Goal: Information Seeking & Learning: Learn about a topic

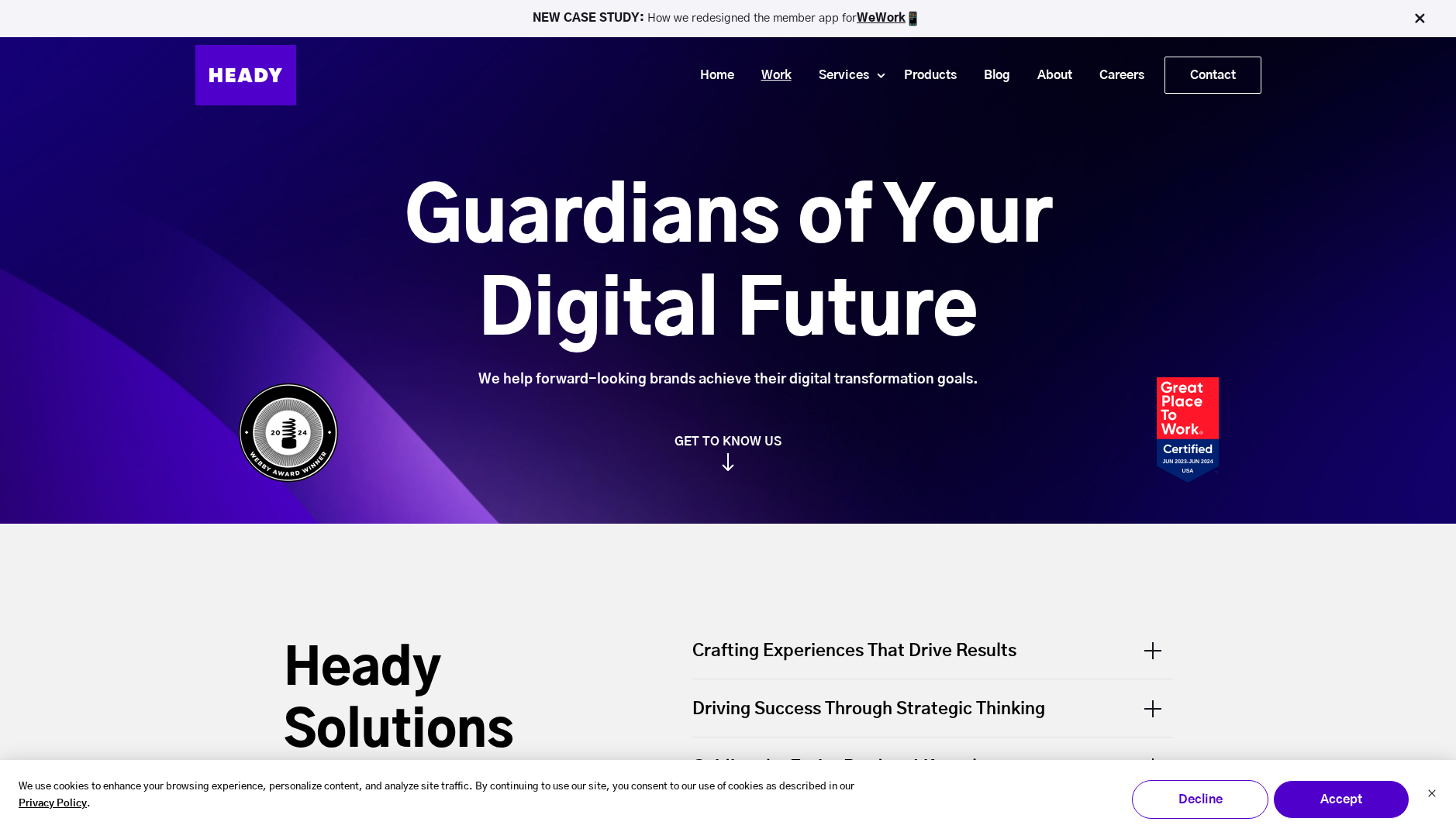
click at [765, 68] on link "Work" at bounding box center [771, 75] width 58 height 29
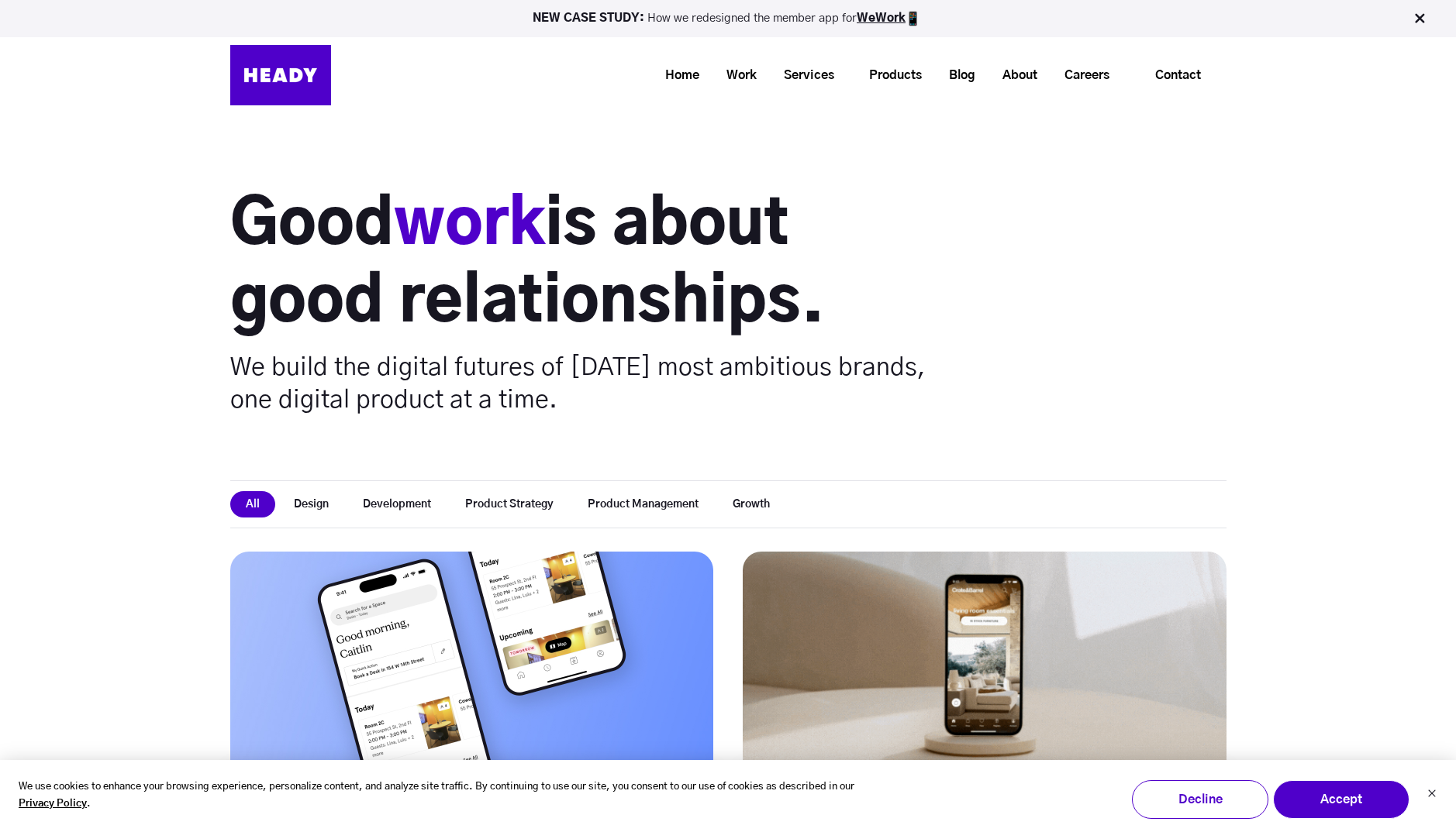
click at [752, 501] on button "Growth" at bounding box center [751, 505] width 68 height 27
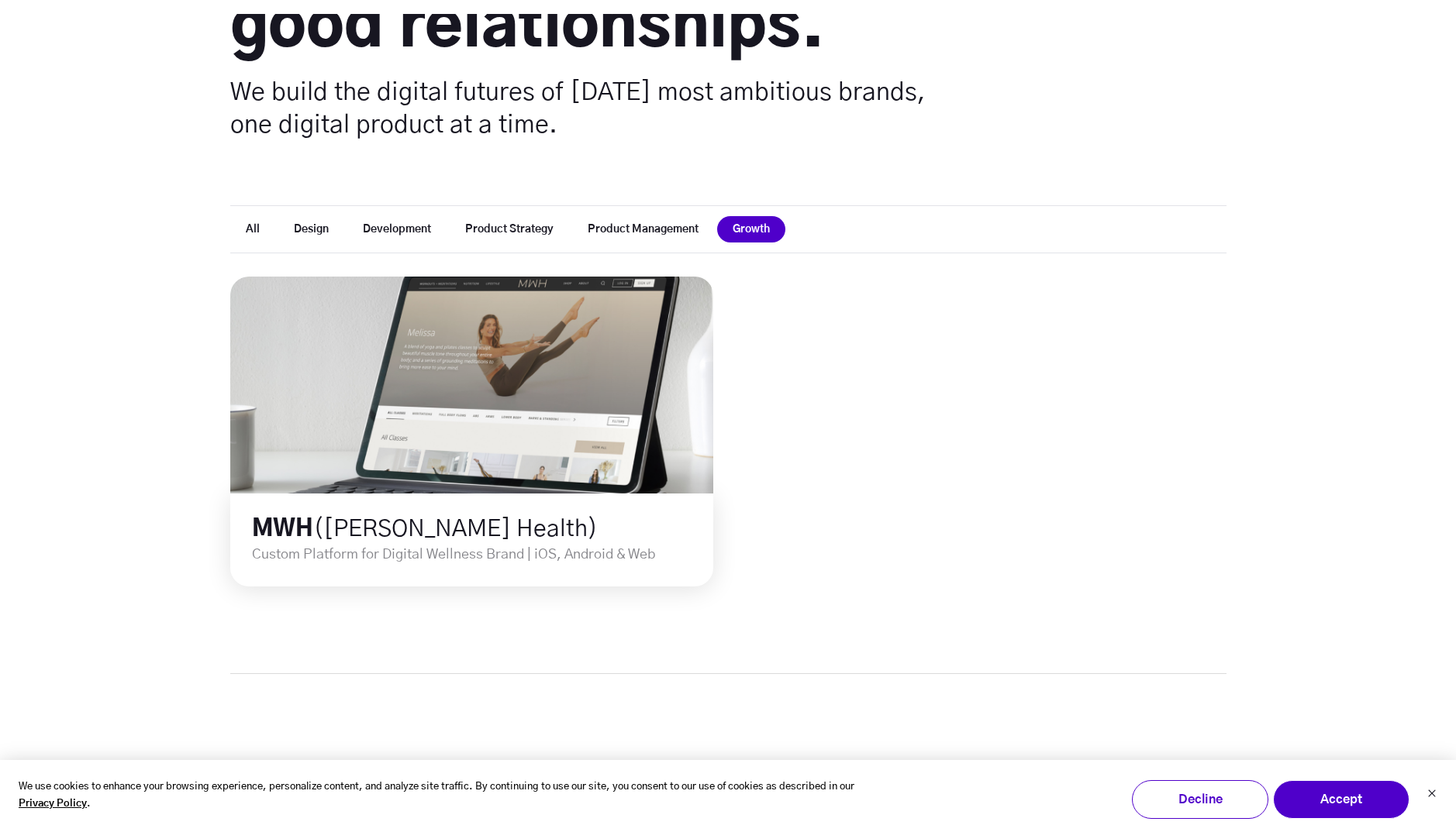
scroll to position [403, 0]
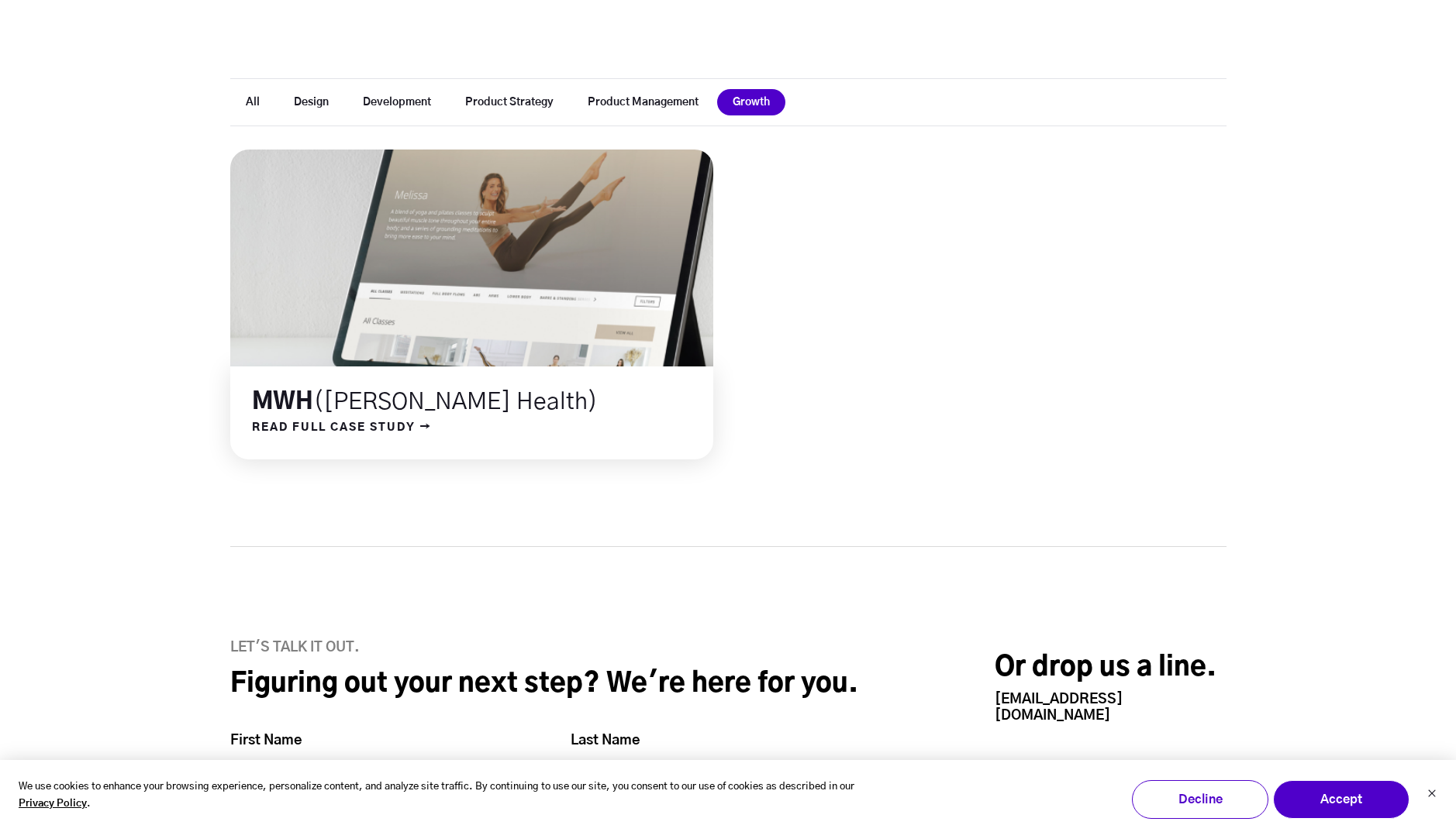
click at [517, 232] on link at bounding box center [471, 258] width 580 height 261
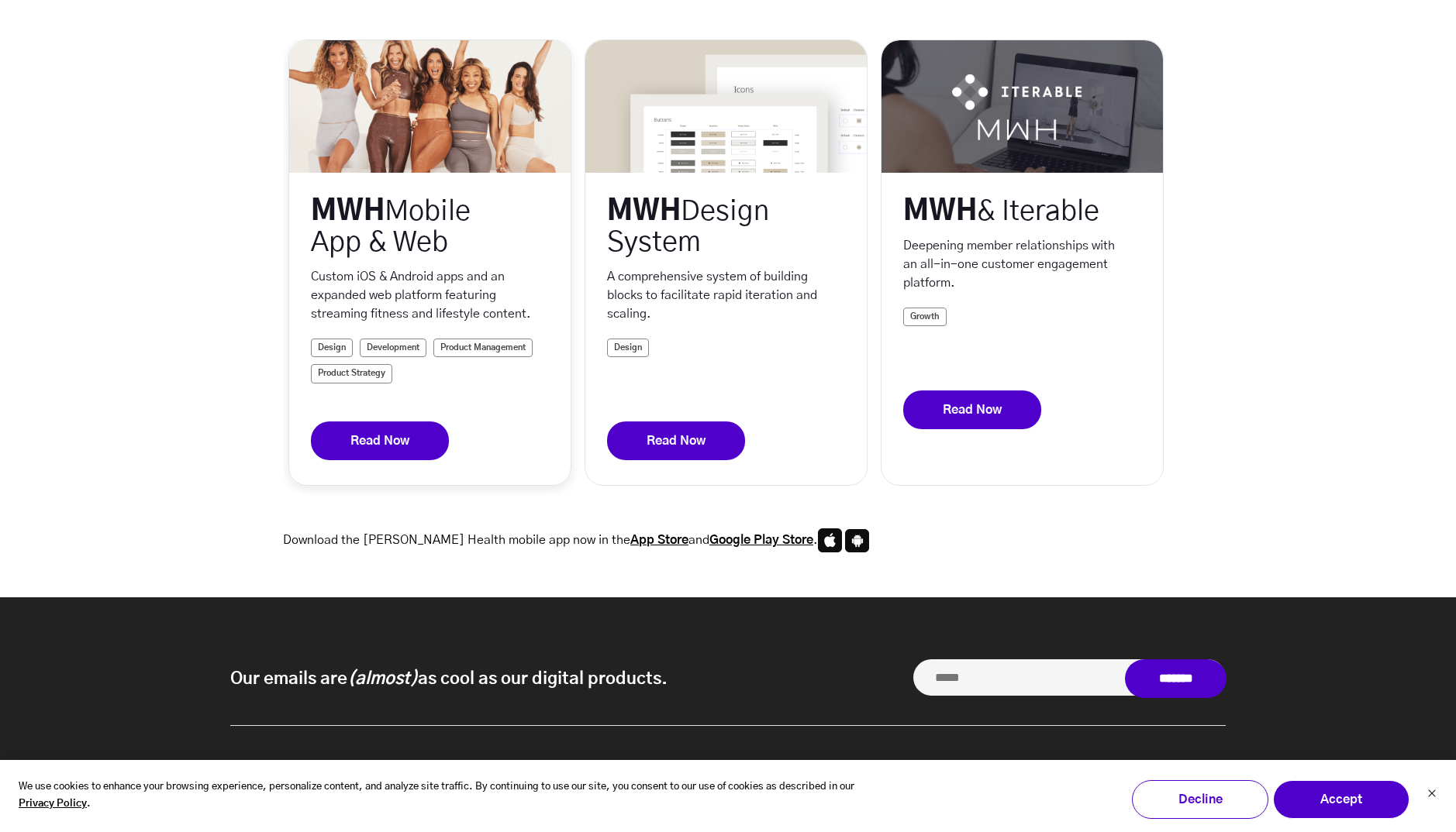
scroll to position [397, 0]
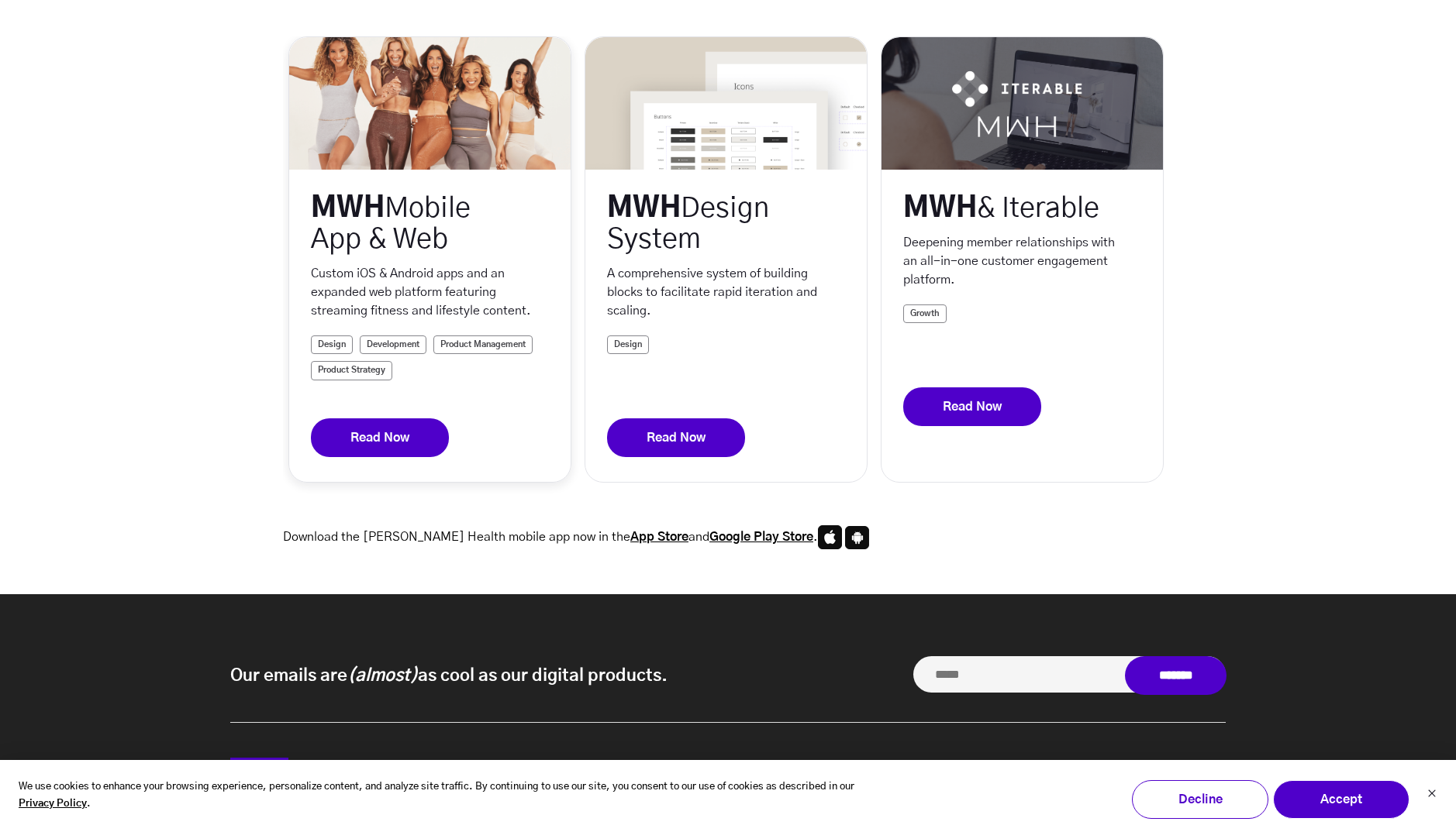
click at [502, 346] on link "Product Management" at bounding box center [483, 344] width 99 height 19
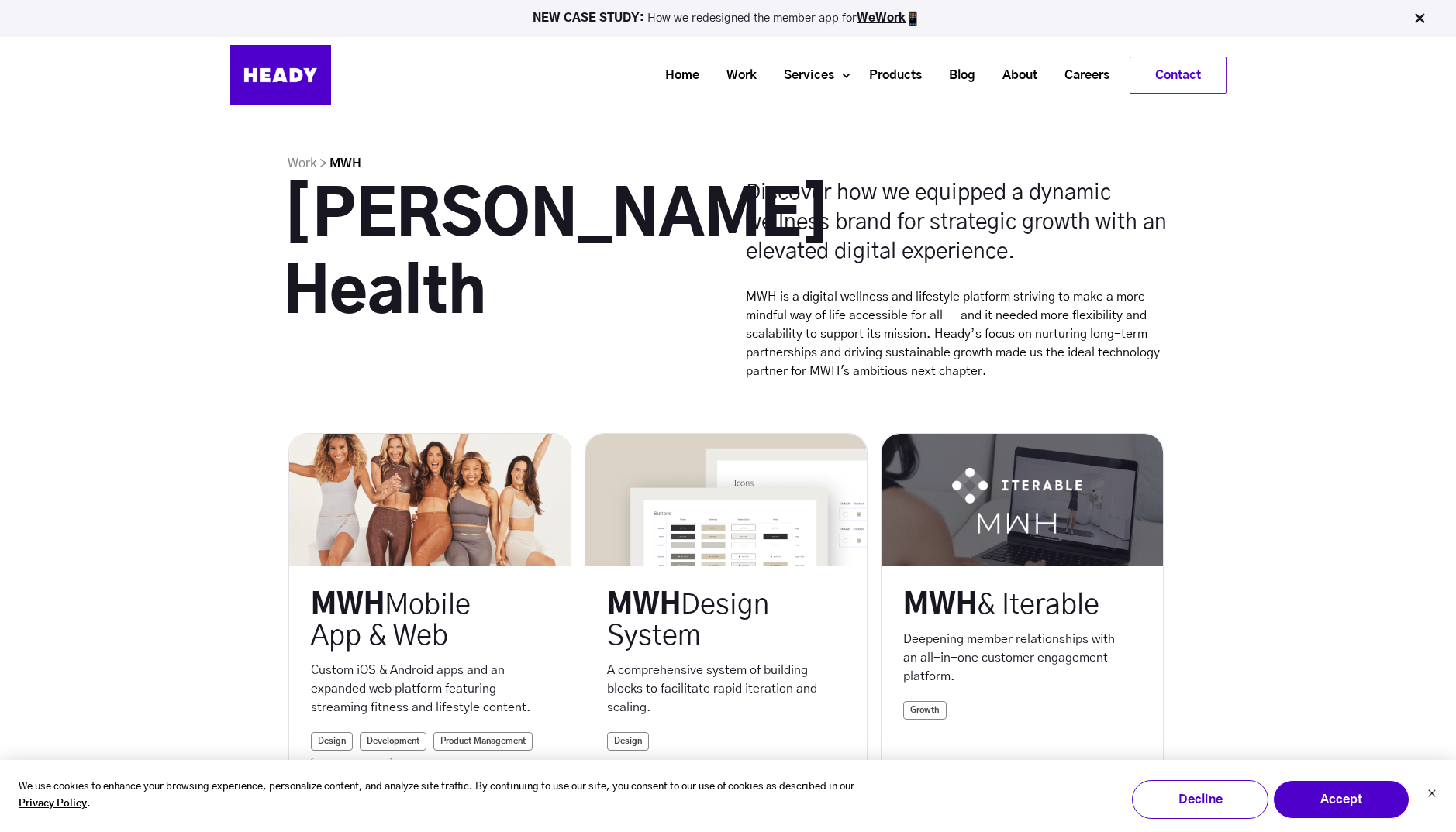
click at [254, 74] on img at bounding box center [281, 74] width 101 height 60
